Goal: Task Accomplishment & Management: Complete application form

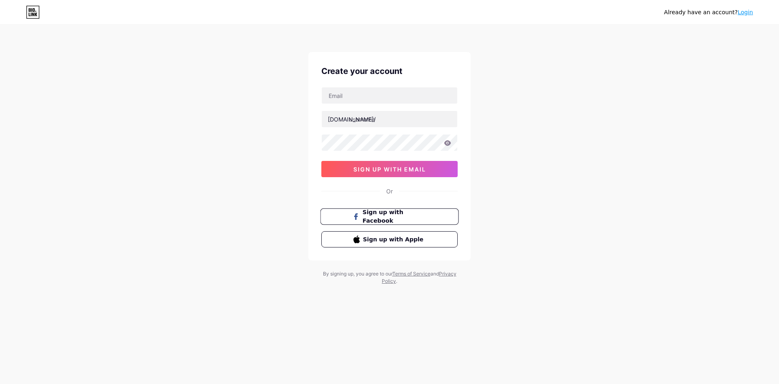
click at [384, 214] on span "Sign up with Facebook" at bounding box center [395, 216] width 64 height 17
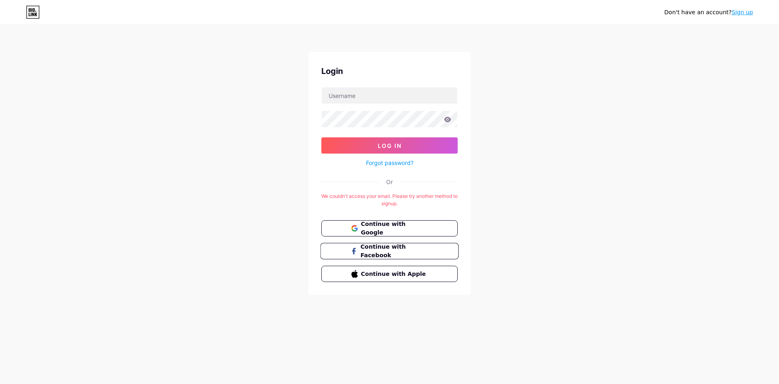
click at [393, 248] on span "Continue with Facebook" at bounding box center [394, 250] width 68 height 17
